Goal: Information Seeking & Learning: Learn about a topic

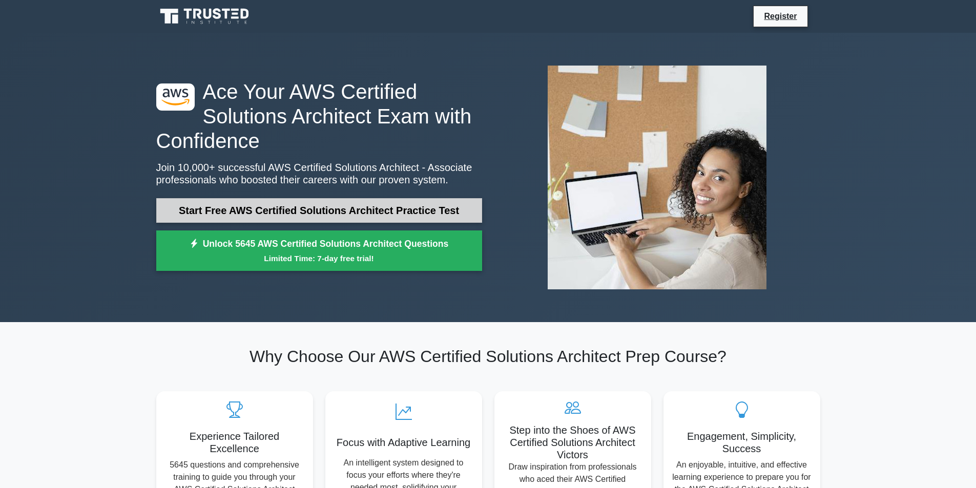
click at [290, 210] on link "Start Free AWS Certified Solutions Architect Practice Test" at bounding box center [319, 210] width 326 height 25
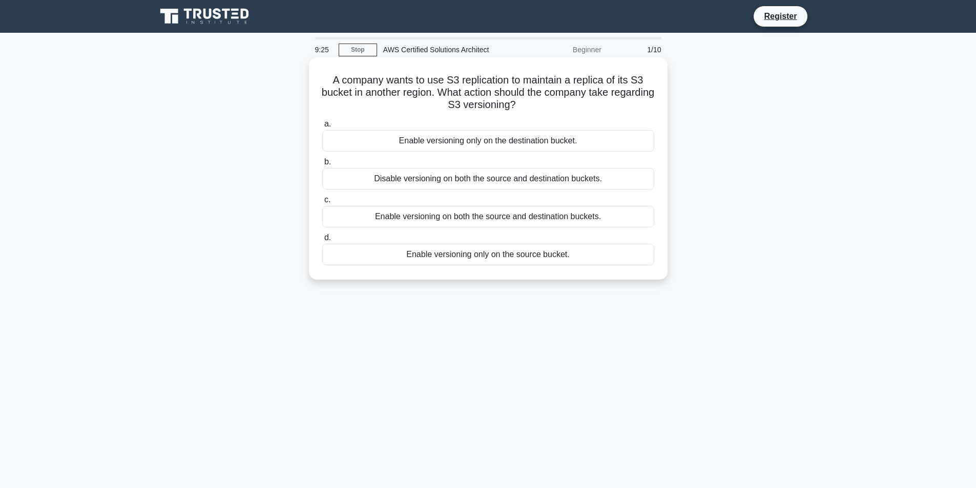
click at [474, 257] on div "Enable versioning only on the source bucket." at bounding box center [488, 255] width 332 height 22
click at [322, 241] on input "d. Enable versioning only on the source bucket." at bounding box center [322, 238] width 0 height 7
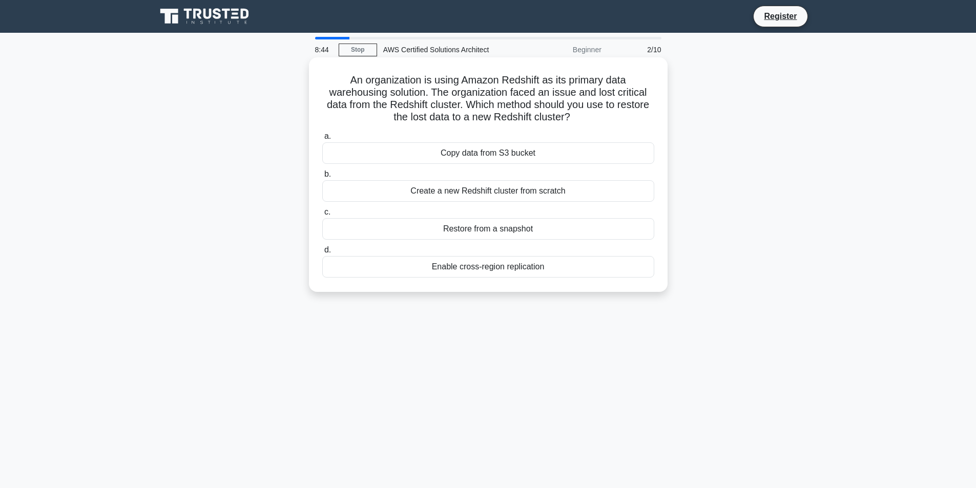
click at [508, 155] on div "Copy data from S3 bucket" at bounding box center [488, 153] width 332 height 22
click at [322, 140] on input "a. Copy data from S3 bucket" at bounding box center [322, 136] width 0 height 7
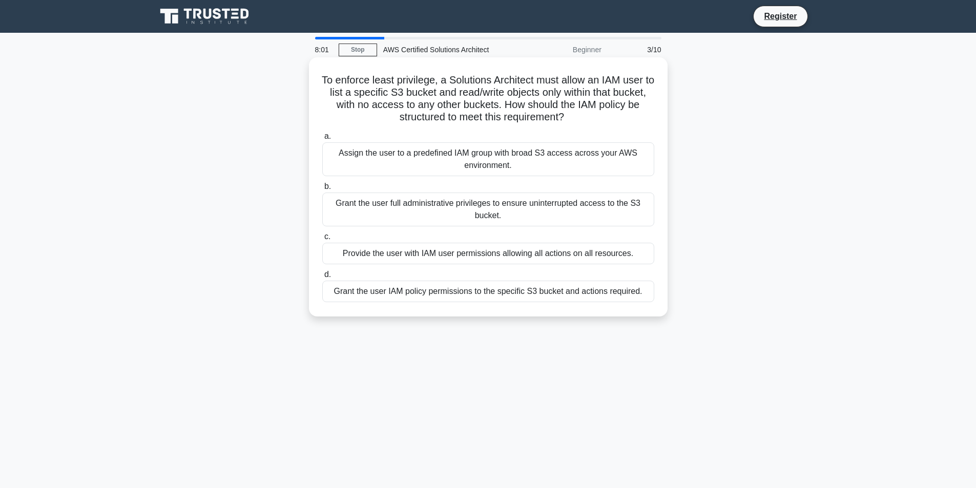
click at [384, 293] on div "Grant the user IAM policy permissions to the specific S3 bucket and actions req…" at bounding box center [488, 292] width 332 height 22
click at [322, 278] on input "d. Grant the user IAM policy permissions to the specific S3 bucket and actions …" at bounding box center [322, 274] width 0 height 7
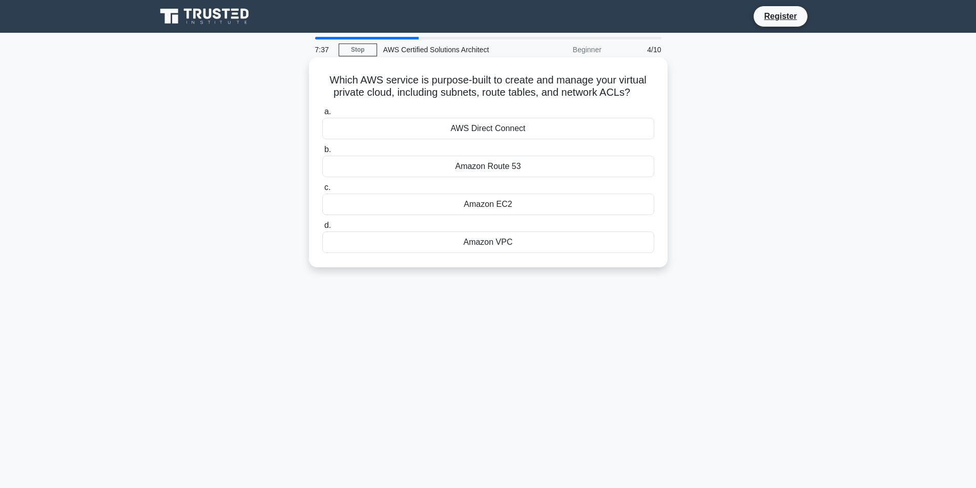
click at [501, 239] on div "Amazon VPC" at bounding box center [488, 243] width 332 height 22
click at [322, 229] on input "d. Amazon VPC" at bounding box center [322, 225] width 0 height 7
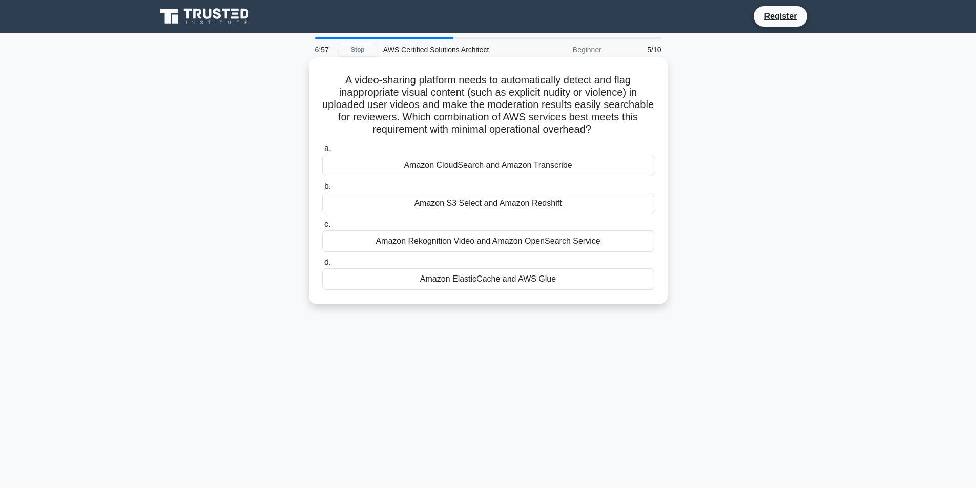
click at [477, 282] on div "Amazon ElasticCache and AWS Glue" at bounding box center [488, 279] width 332 height 22
click at [322, 266] on input "d. Amazon ElasticCache and AWS Glue" at bounding box center [322, 262] width 0 height 7
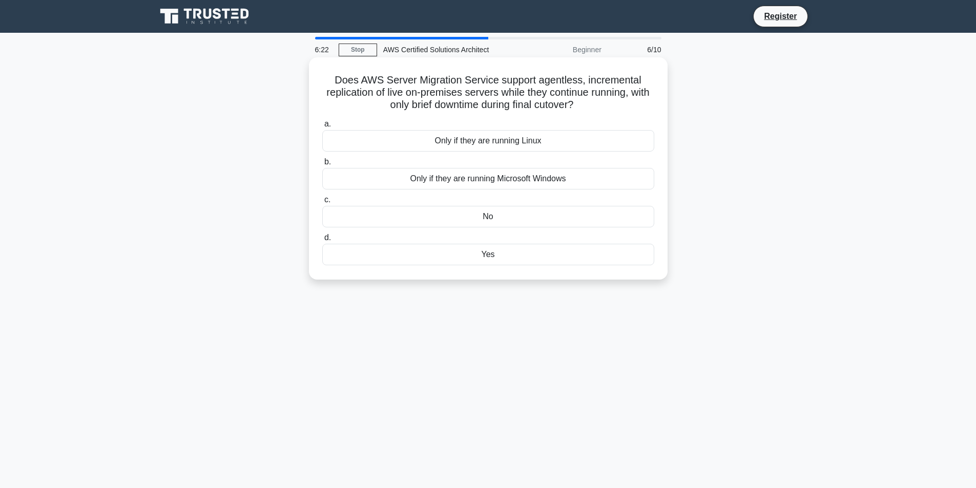
click at [422, 255] on div "Yes" at bounding box center [488, 255] width 332 height 22
click at [322, 241] on input "d. Yes" at bounding box center [322, 238] width 0 height 7
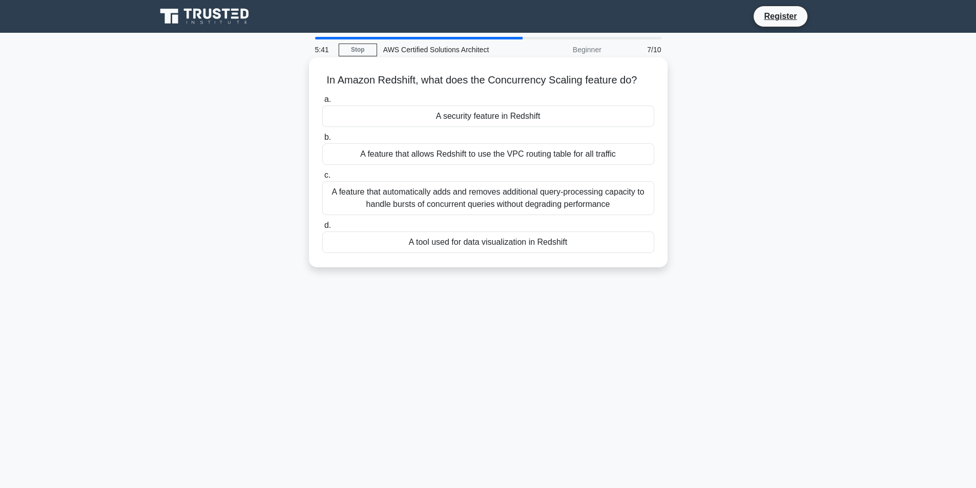
click at [508, 194] on div "A feature that automatically adds and removes additional query-processing capac…" at bounding box center [488, 198] width 332 height 34
click at [322, 179] on input "c. A feature that automatically adds and removes additional query-processing ca…" at bounding box center [322, 175] width 0 height 7
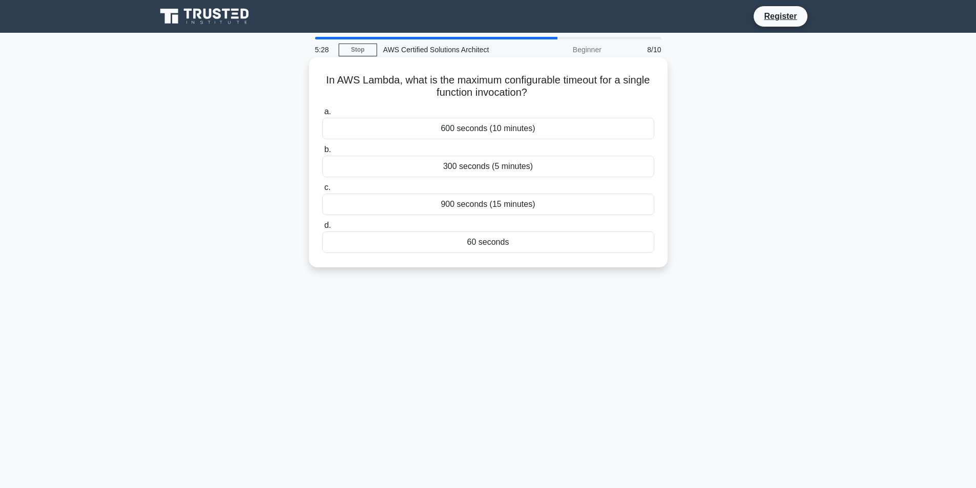
click at [471, 167] on div "300 seconds (5 minutes)" at bounding box center [488, 167] width 332 height 22
click at [322, 153] on input "b. 300 seconds (5 minutes)" at bounding box center [322, 149] width 0 height 7
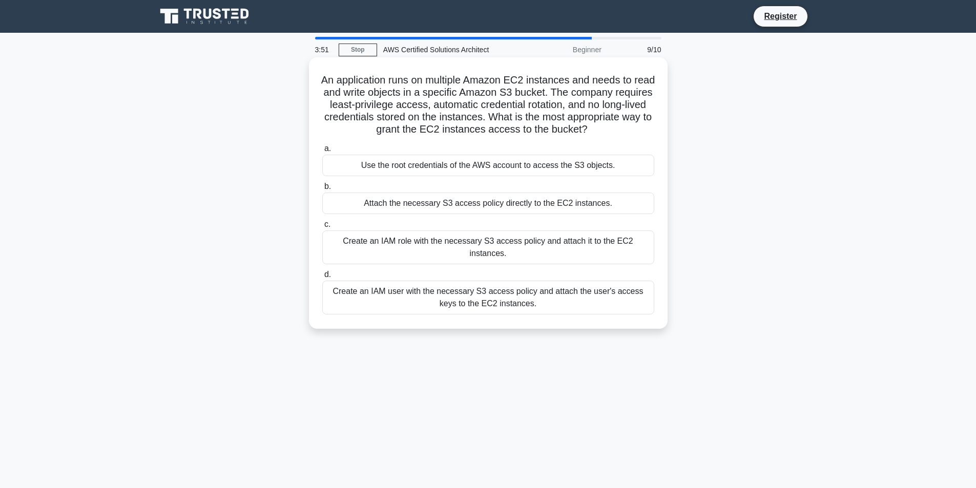
click at [483, 291] on div "Create an IAM user with the necessary S3 access policy and attach the user's ac…" at bounding box center [488, 298] width 332 height 34
click at [322, 278] on input "d. Create an IAM user with the necessary S3 access policy and attach the user's…" at bounding box center [322, 274] width 0 height 7
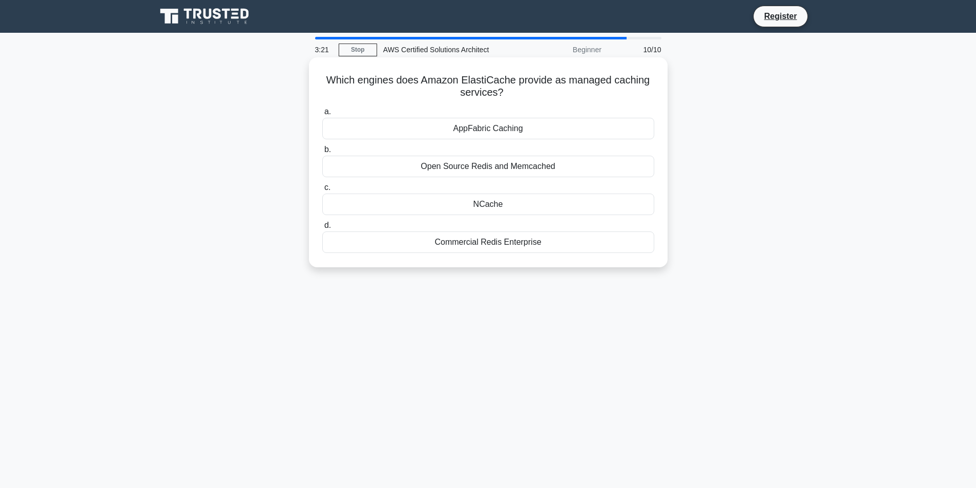
click at [502, 197] on div "NCache" at bounding box center [488, 205] width 332 height 22
click at [322, 191] on input "c. NCache" at bounding box center [322, 187] width 0 height 7
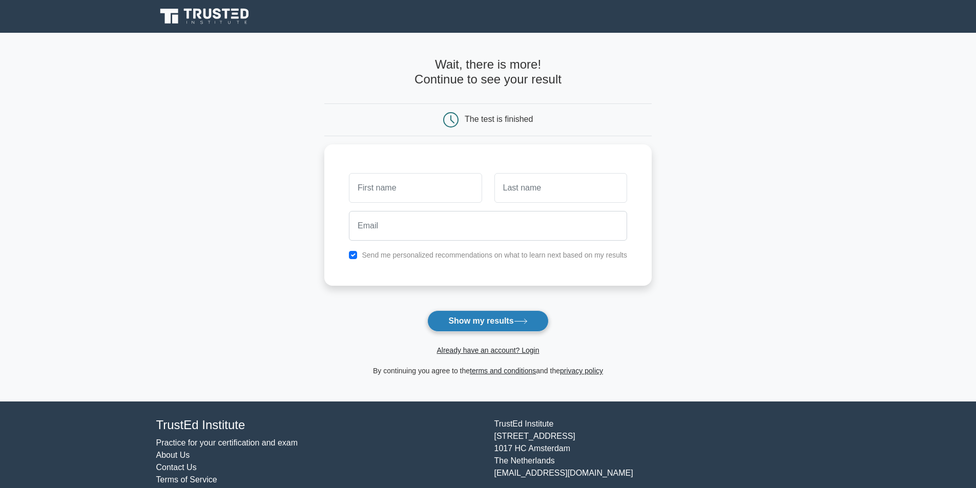
click at [489, 322] on button "Show my results" at bounding box center [487, 321] width 121 height 22
type input "qweewq"
click at [511, 198] on input "text" at bounding box center [560, 186] width 133 height 30
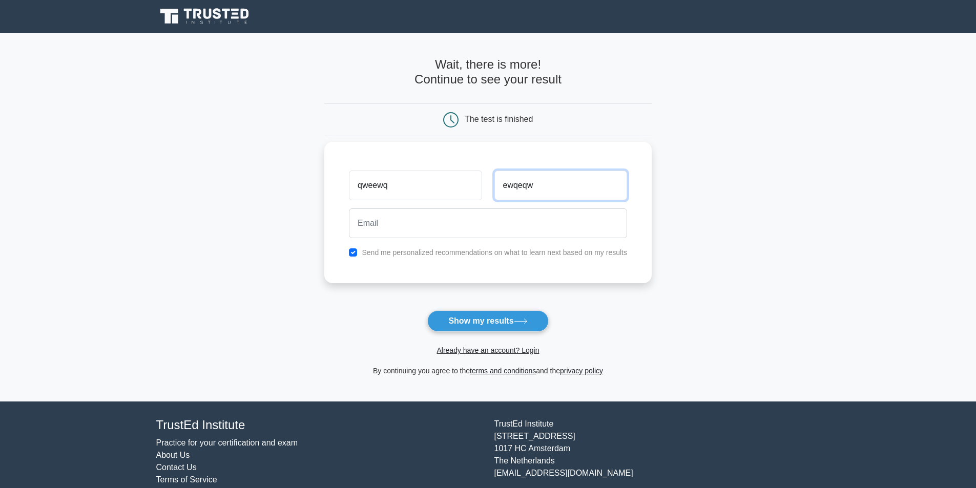
type input "ewqeqw"
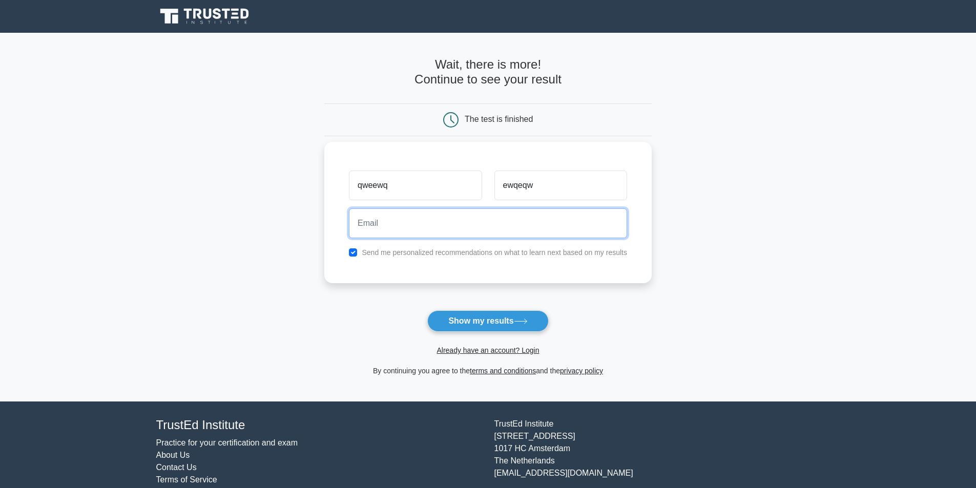
click at [478, 223] on input "email" at bounding box center [488, 223] width 278 height 30
type input "ew2qeqw!@"
click at [353, 254] on input "checkbox" at bounding box center [353, 252] width 8 height 8
checkbox input "false"
click at [395, 227] on input "ew2qeqw!@" at bounding box center [488, 223] width 278 height 30
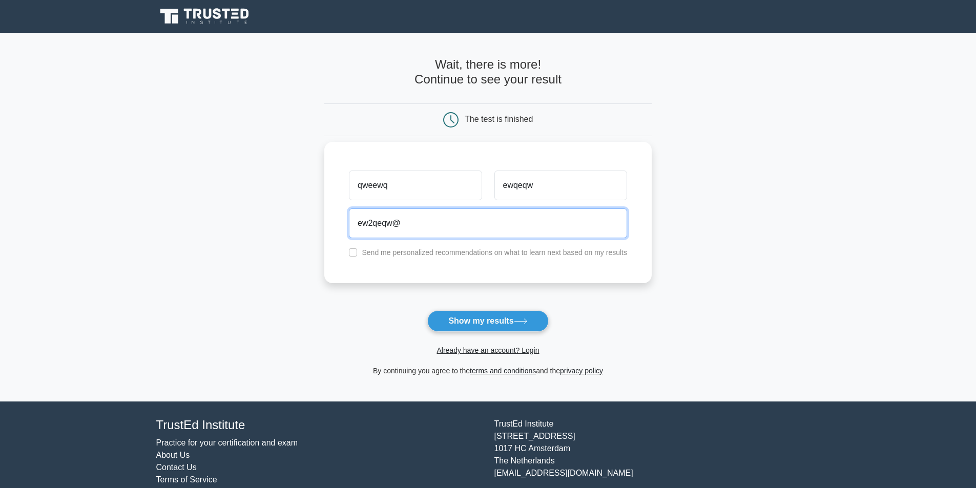
click at [417, 227] on input "ew2qeqw@" at bounding box center [488, 223] width 278 height 30
type input "ew2qeqw@fgasfas.com"
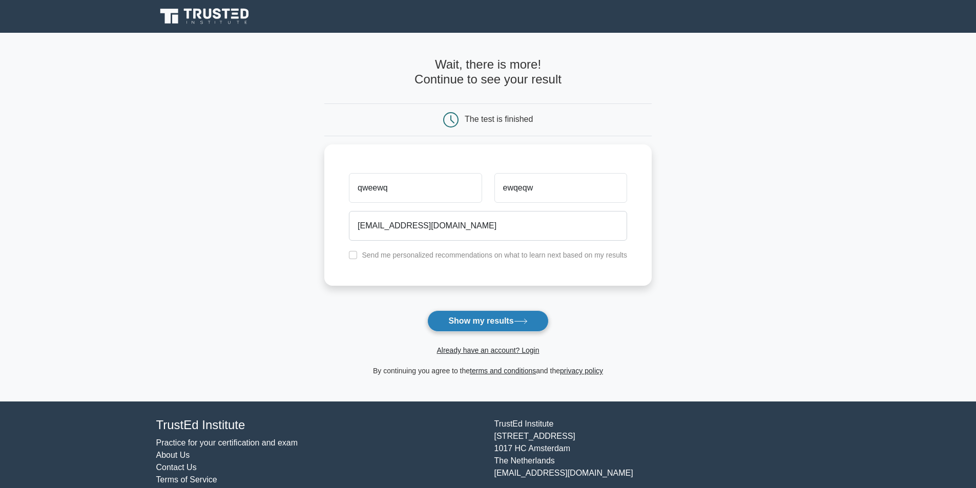
click at [494, 325] on button "Show my results" at bounding box center [487, 321] width 121 height 22
click at [207, 7] on icon at bounding box center [205, 16] width 98 height 19
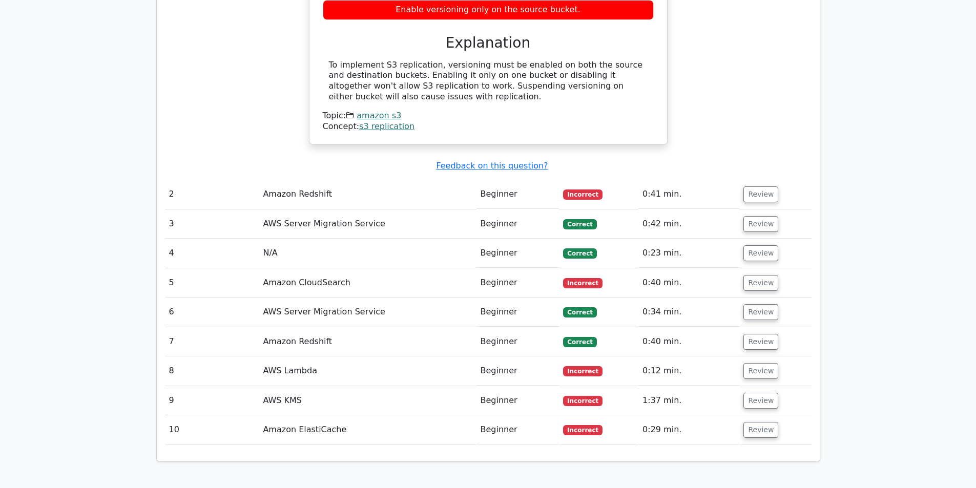
scroll to position [1127, 0]
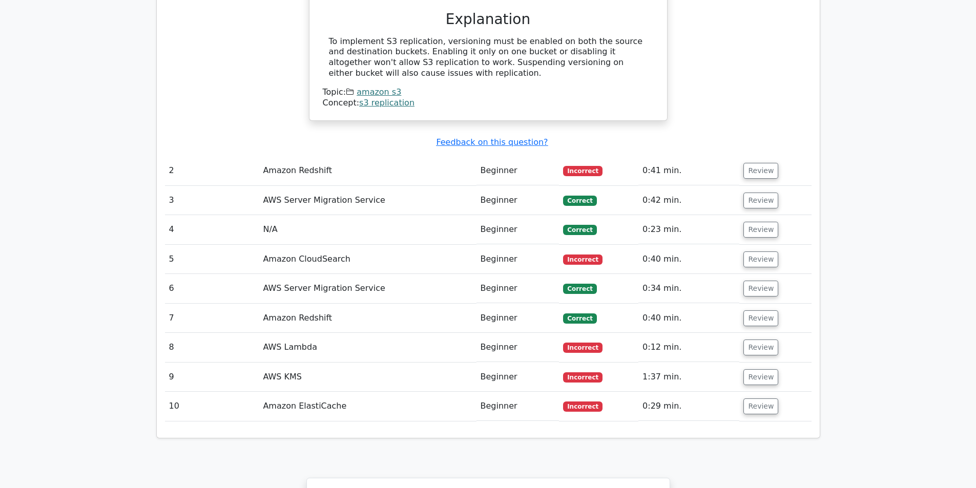
click at [354, 156] on td "Amazon Redshift" at bounding box center [367, 170] width 217 height 29
click at [743, 163] on button "Review" at bounding box center [760, 171] width 35 height 16
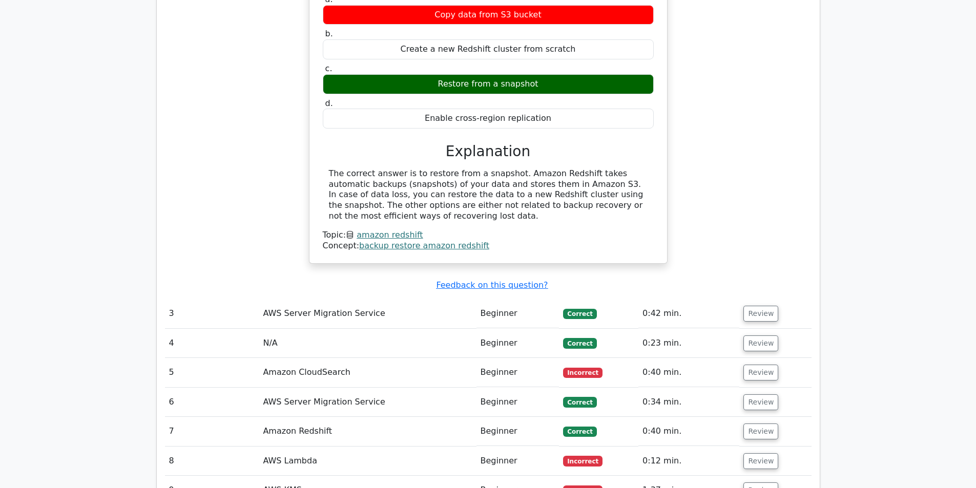
scroll to position [1434, 0]
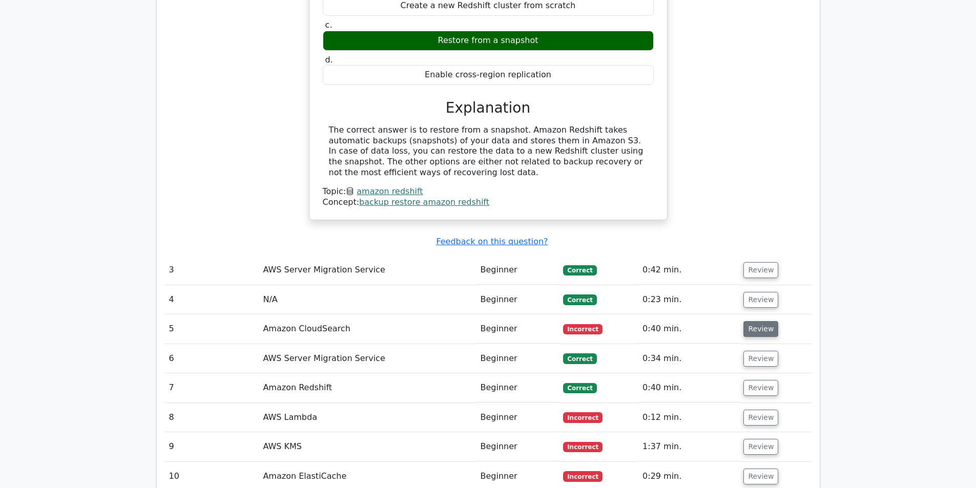
click at [759, 321] on button "Review" at bounding box center [760, 329] width 35 height 16
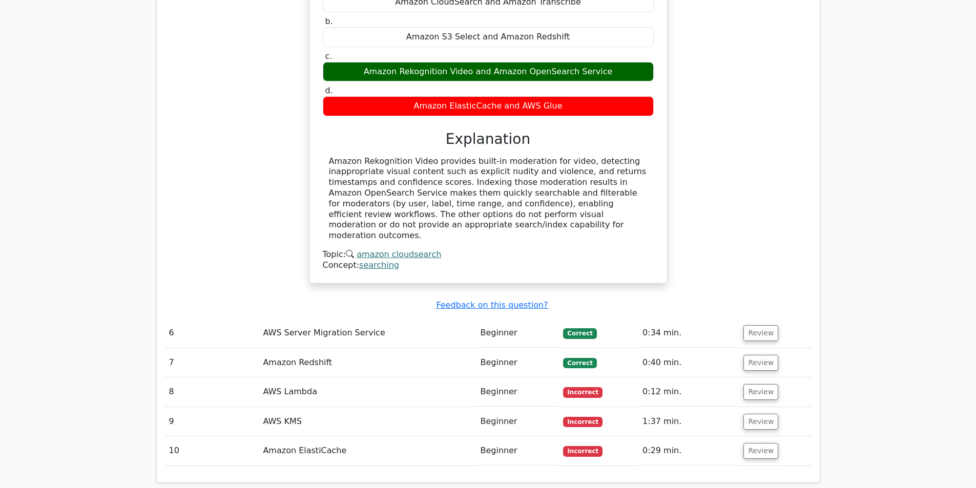
scroll to position [1895, 0]
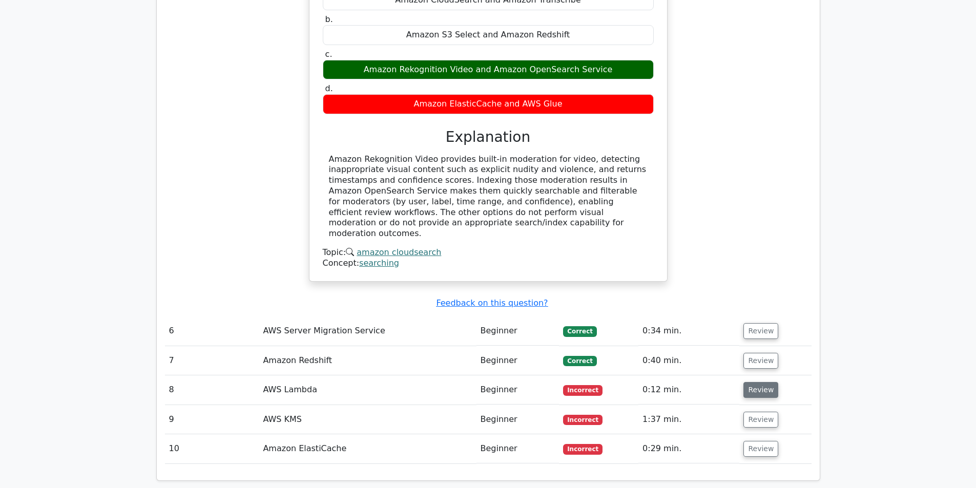
click at [766, 382] on button "Review" at bounding box center [760, 390] width 35 height 16
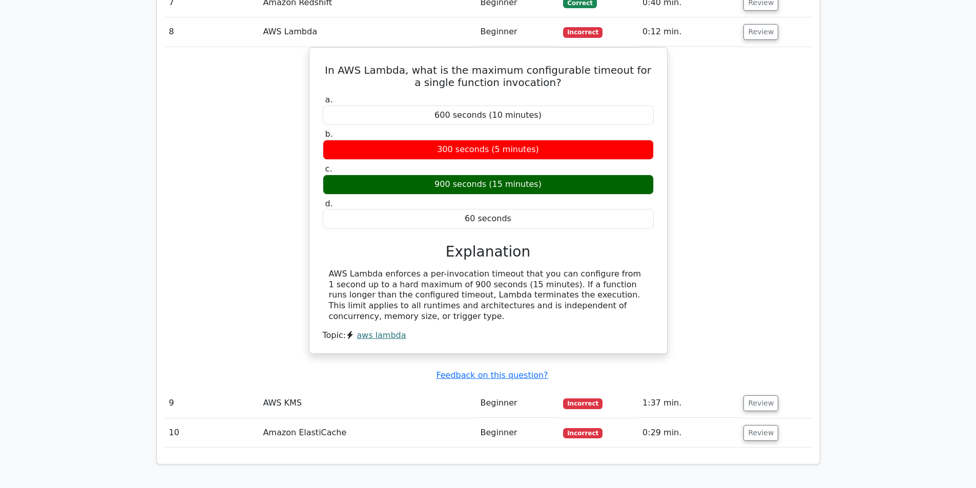
scroll to position [2254, 0]
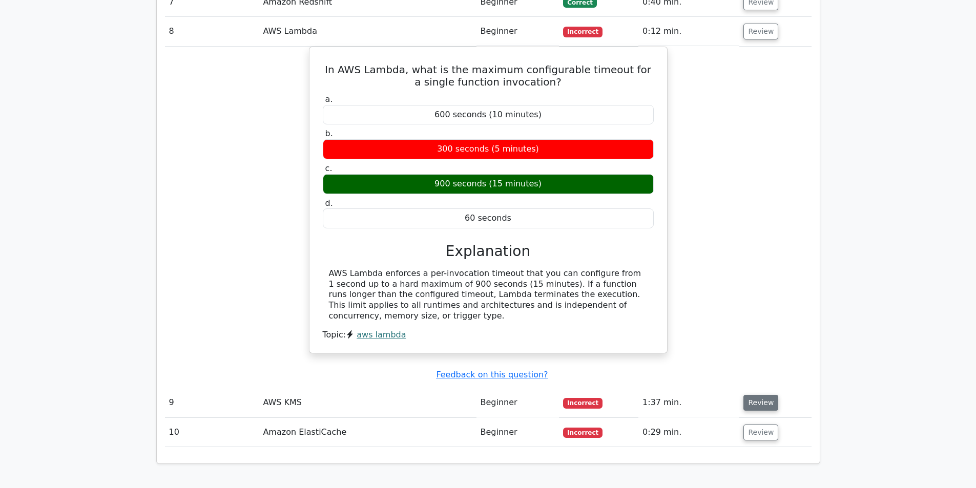
click at [759, 395] on button "Review" at bounding box center [760, 403] width 35 height 16
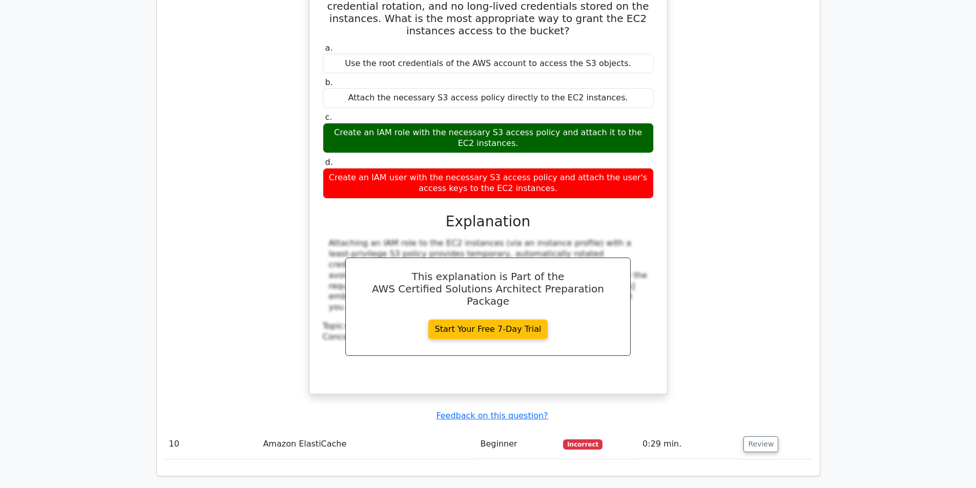
scroll to position [2766, 0]
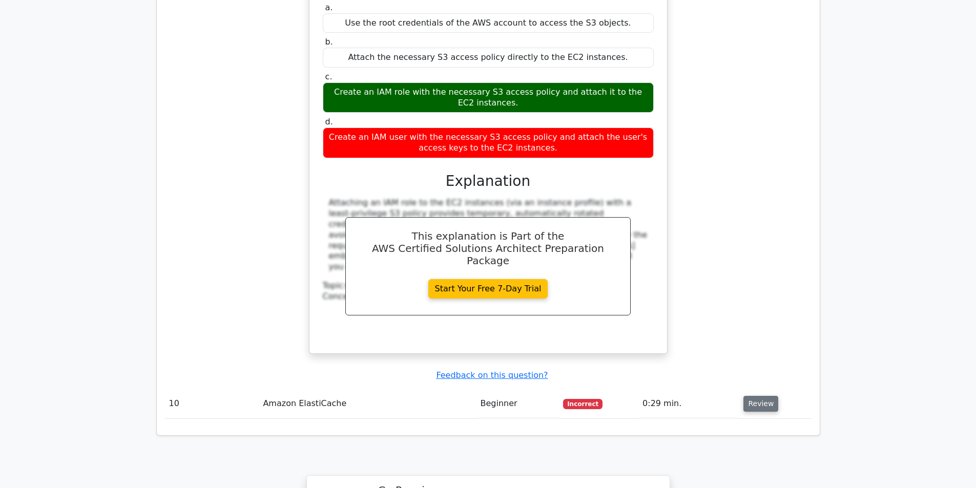
click at [746, 396] on button "Review" at bounding box center [760, 404] width 35 height 16
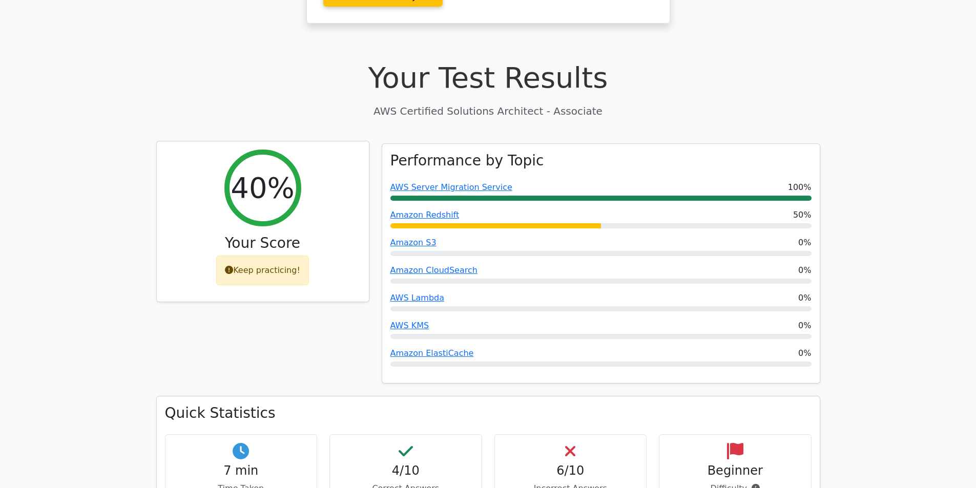
scroll to position [512, 0]
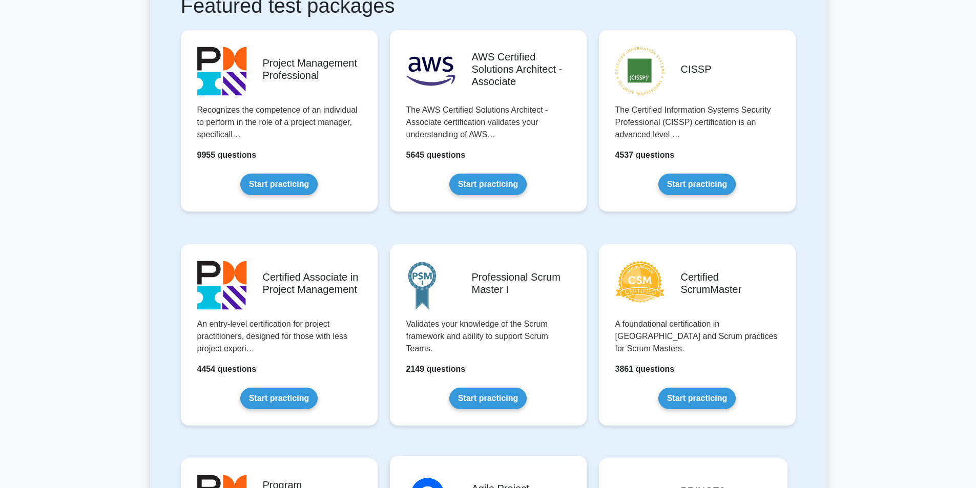
scroll to position [205, 0]
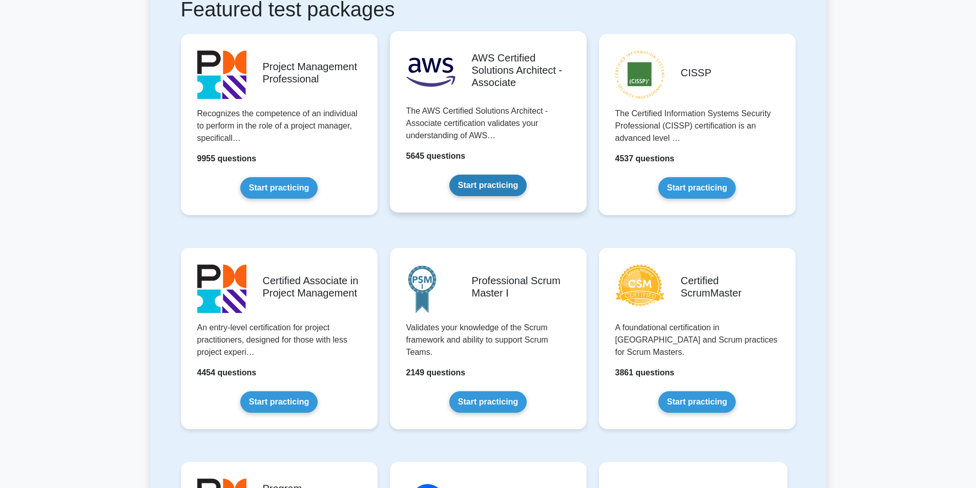
click at [502, 187] on link "Start practicing" at bounding box center [487, 186] width 77 height 22
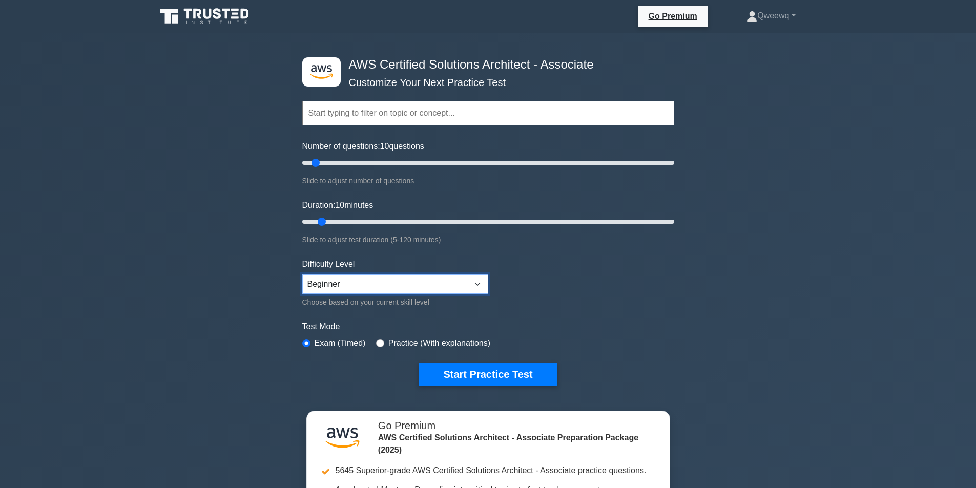
click at [375, 283] on select "Beginner Intermediate Expert" at bounding box center [395, 284] width 186 height 19
select select "expert"
click at [302, 275] on select "Beginner Intermediate Expert" at bounding box center [395, 284] width 186 height 19
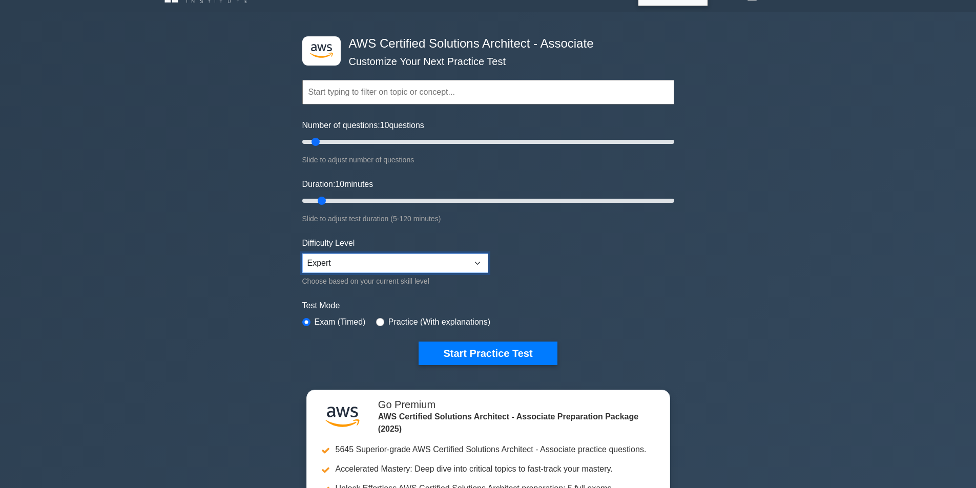
scroll to position [102, 0]
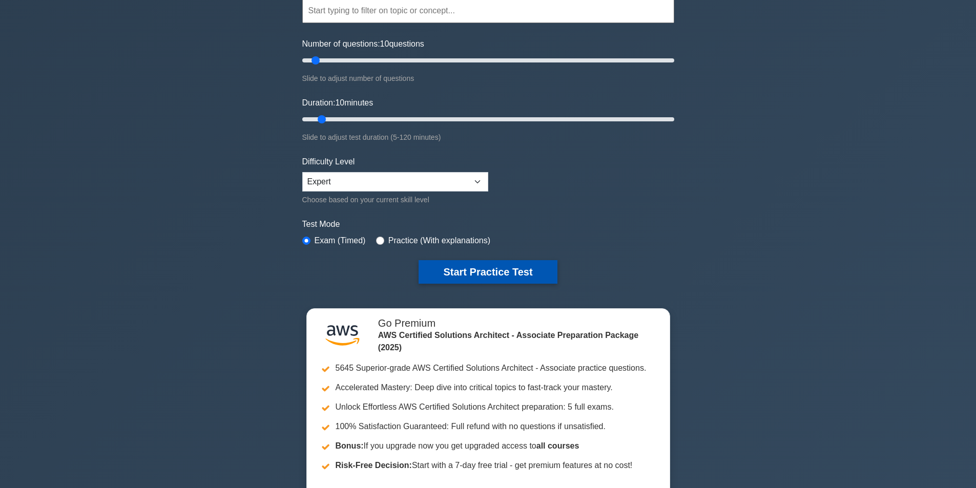
click at [434, 270] on button "Start Practice Test" at bounding box center [487, 272] width 138 height 24
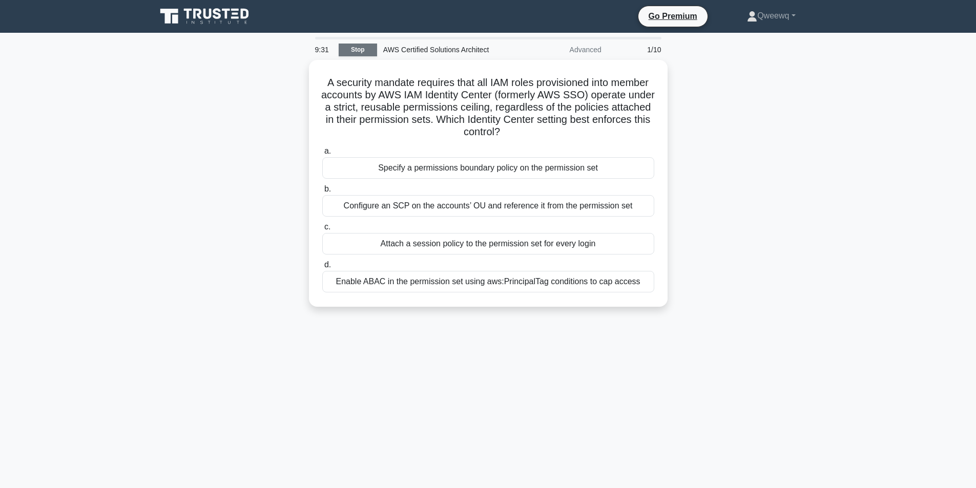
click at [371, 51] on link "Stop" at bounding box center [358, 50] width 38 height 13
